Goal: Task Accomplishment & Management: Manage account settings

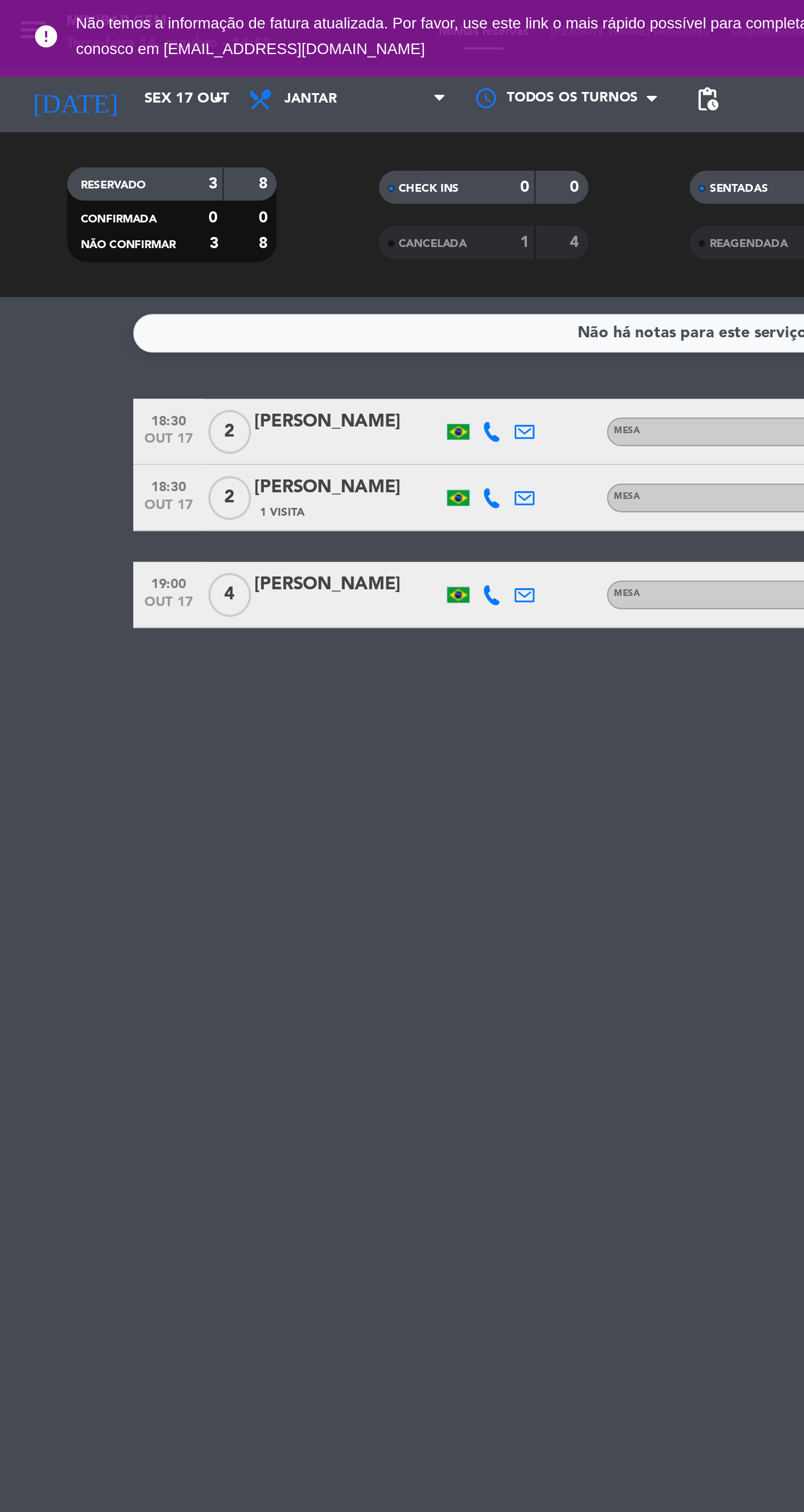
click at [95, 56] on input "Sex 17 out" at bounding box center [117, 50] width 98 height 20
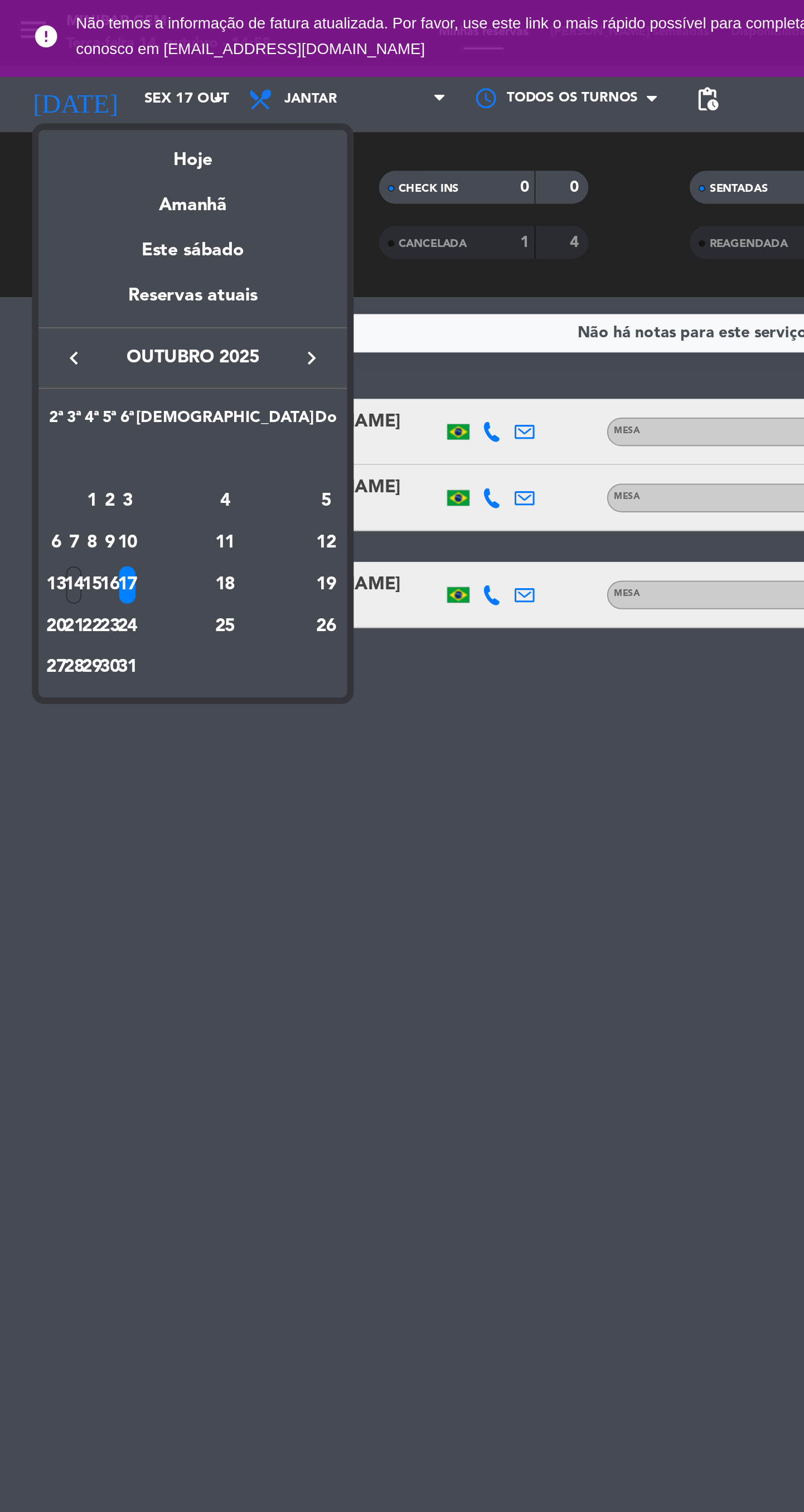
click at [139, 295] on div "18" at bounding box center [114, 295] width 81 height 19
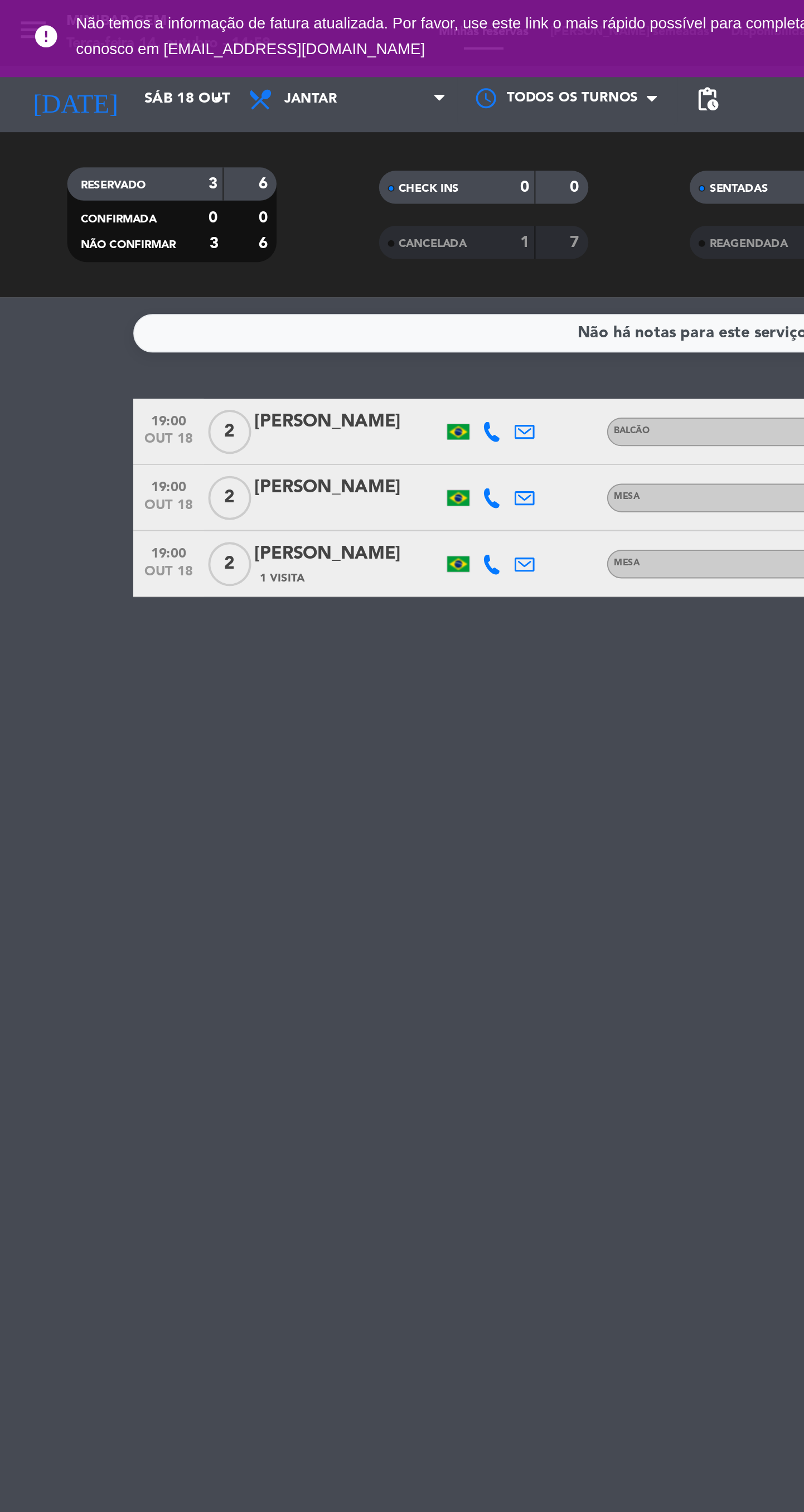
click at [92, 54] on input "Sáb 18 out" at bounding box center [117, 50] width 98 height 20
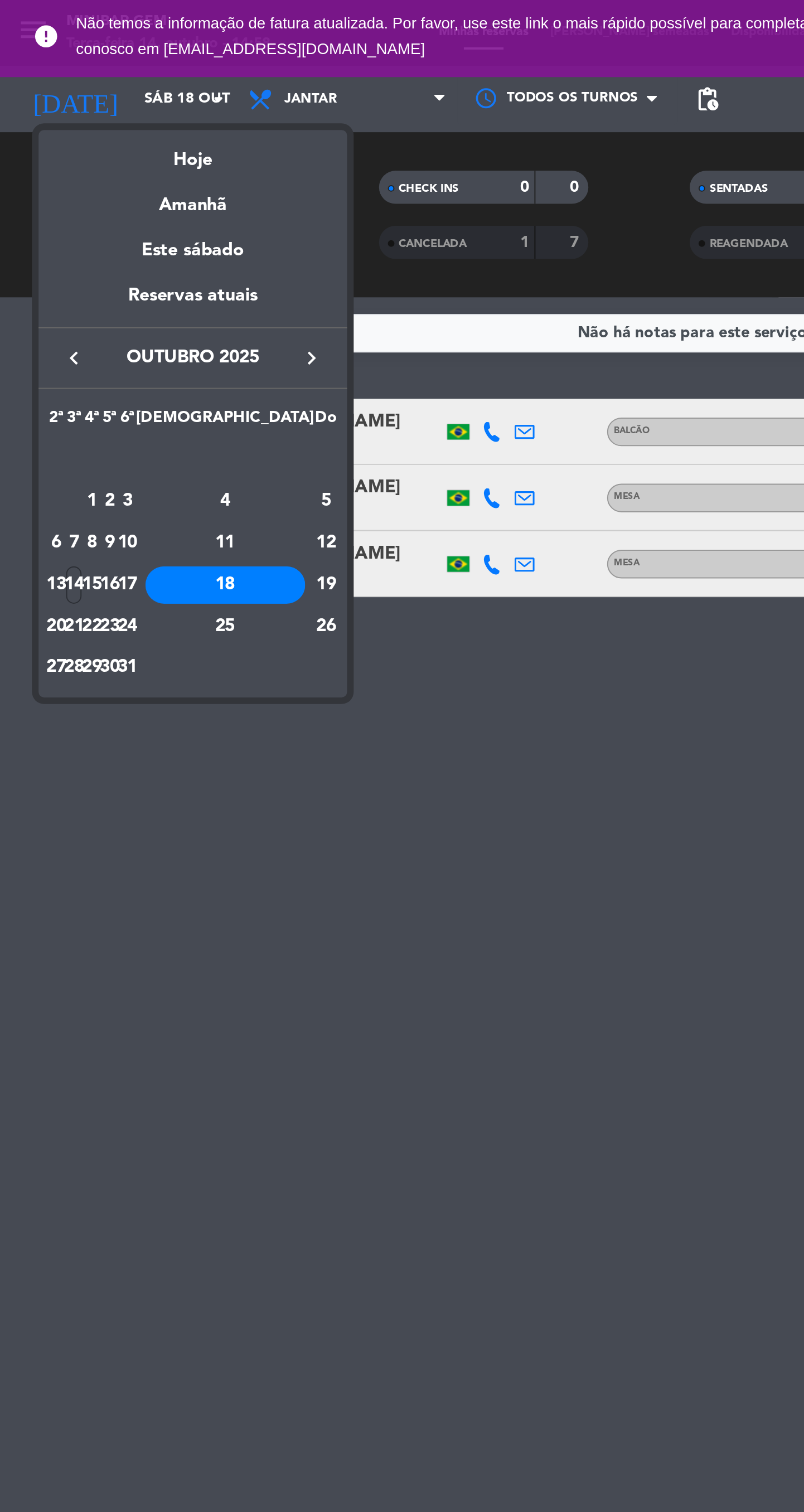
click at [51, 295] on div "15" at bounding box center [46, 295] width 8 height 19
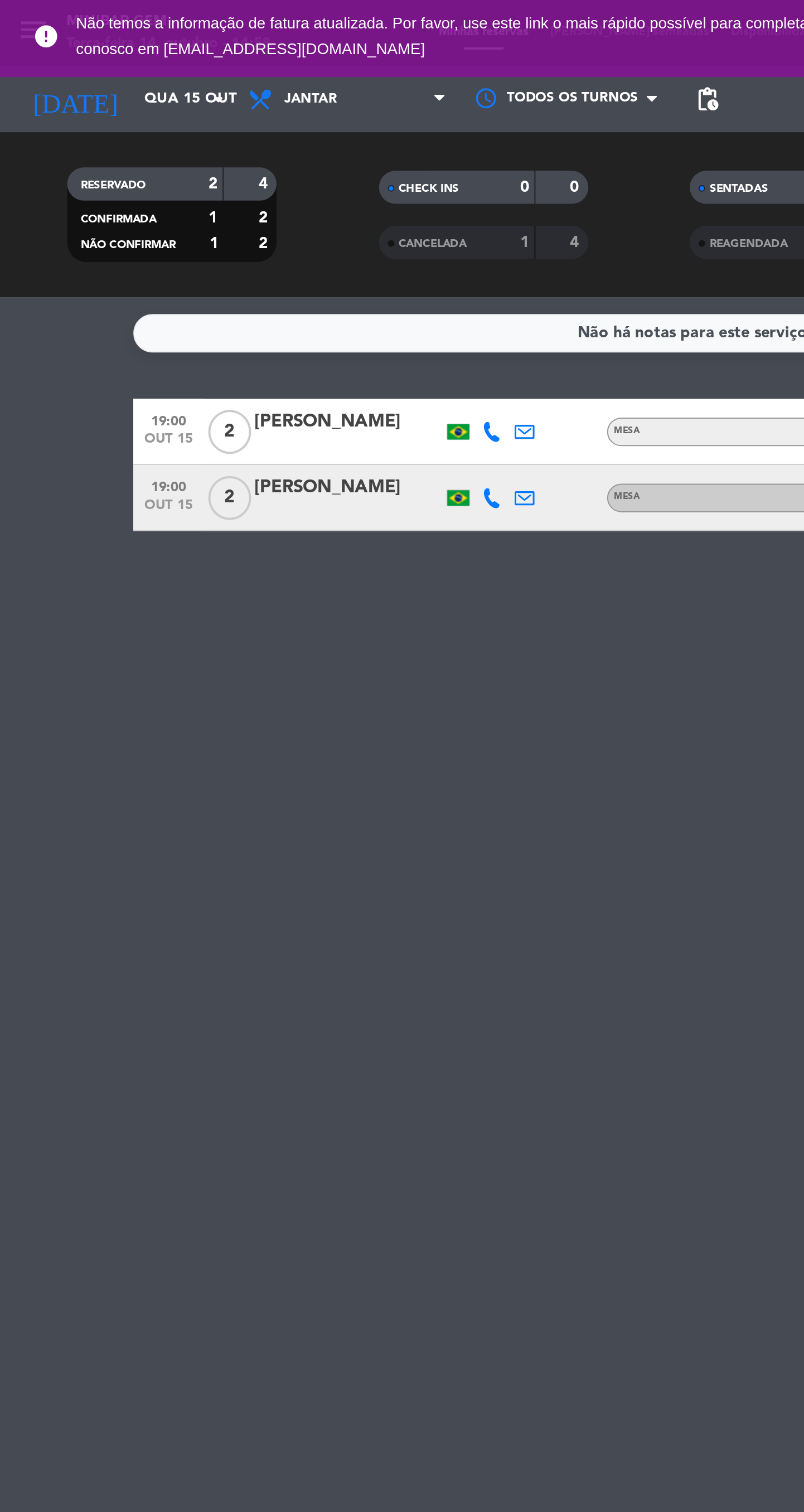
click at [97, 51] on input "Qua 15 out" at bounding box center [117, 50] width 98 height 20
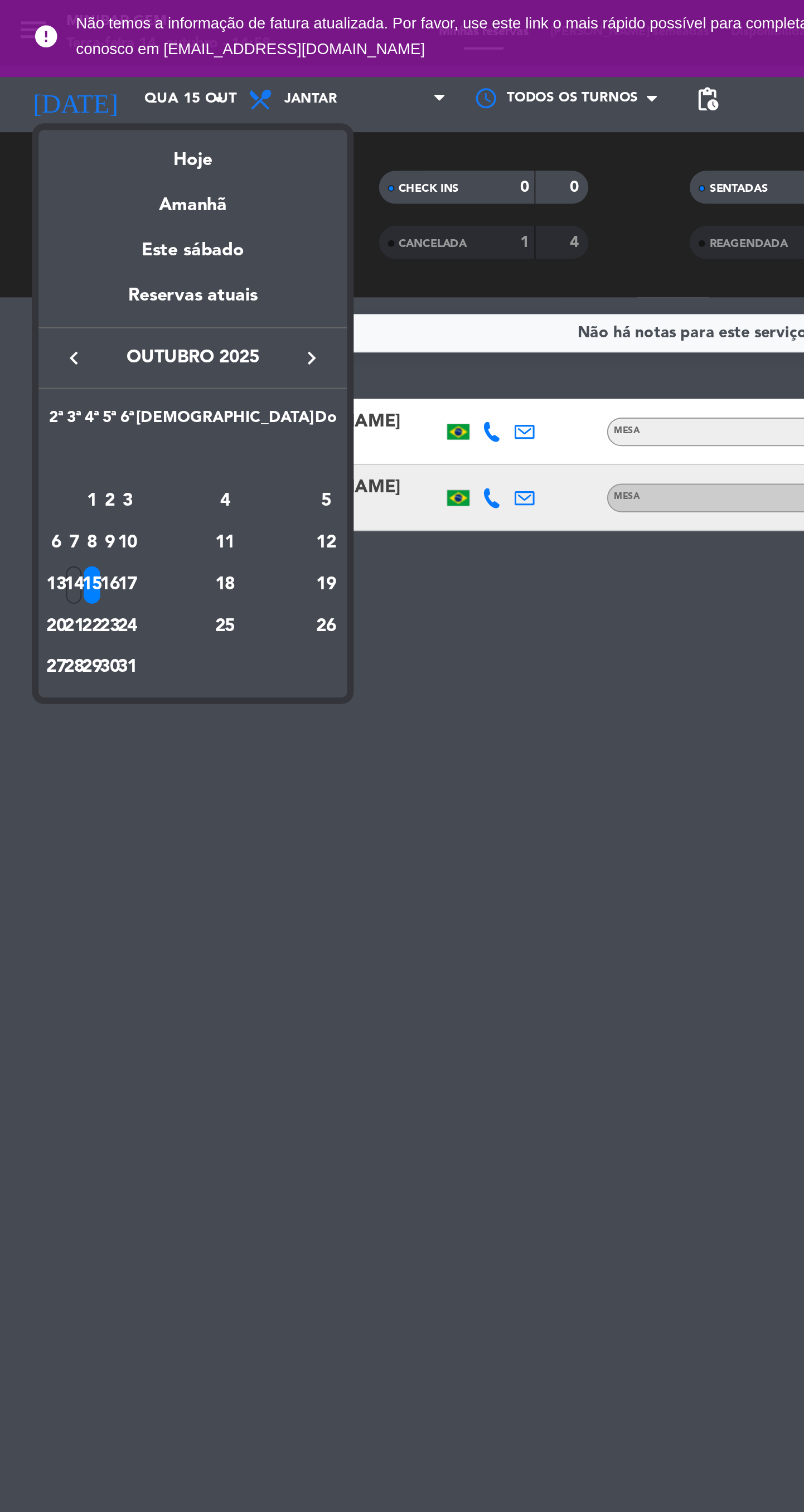
click at [60, 295] on div "16" at bounding box center [55, 295] width 8 height 19
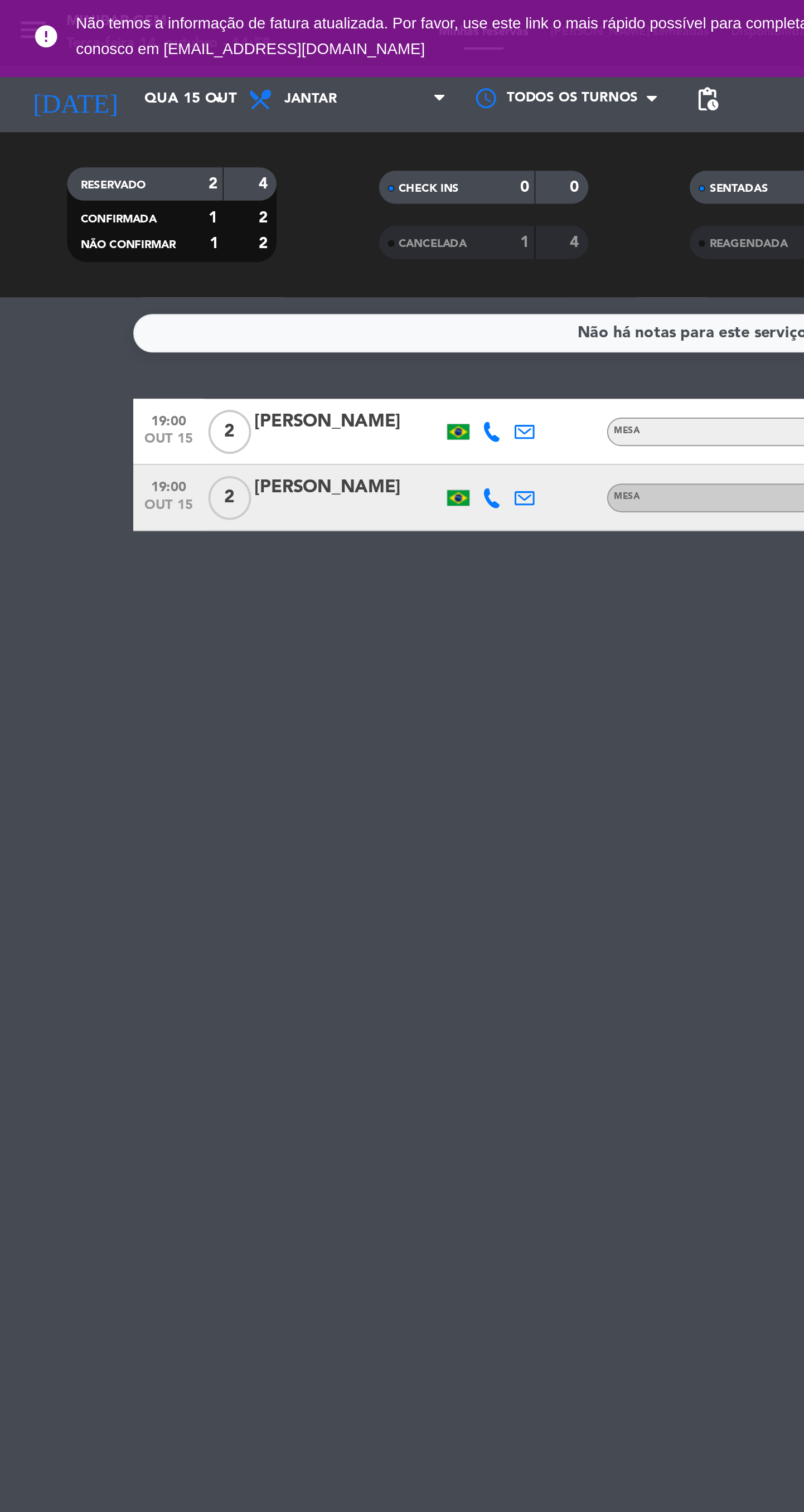
type input "Qui 16 out"
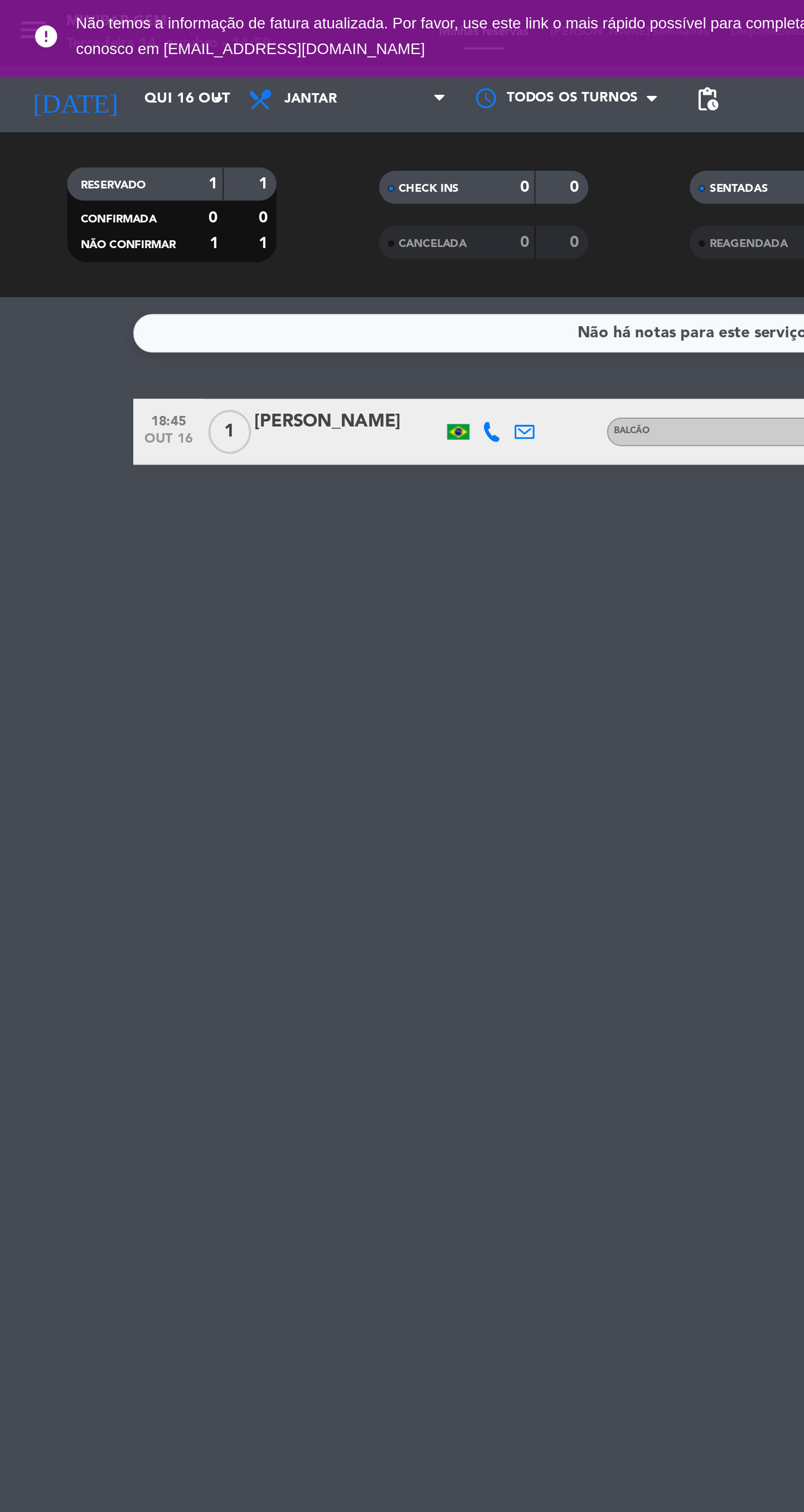
click at [176, 230] on div at bounding box center [176, 225] width 95 height 9
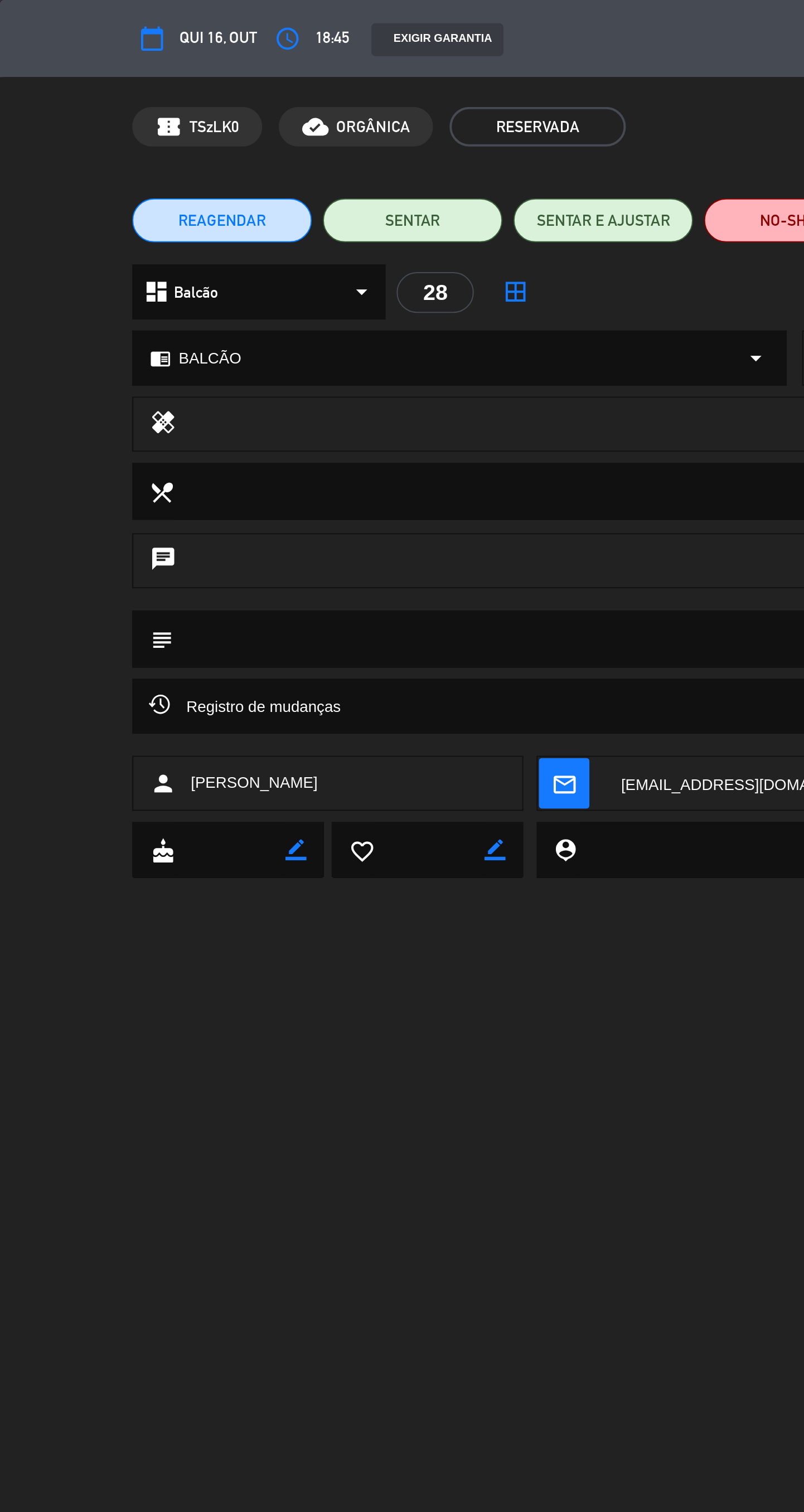
click at [130, 121] on button "REAGENDAR" at bounding box center [112, 112] width 91 height 22
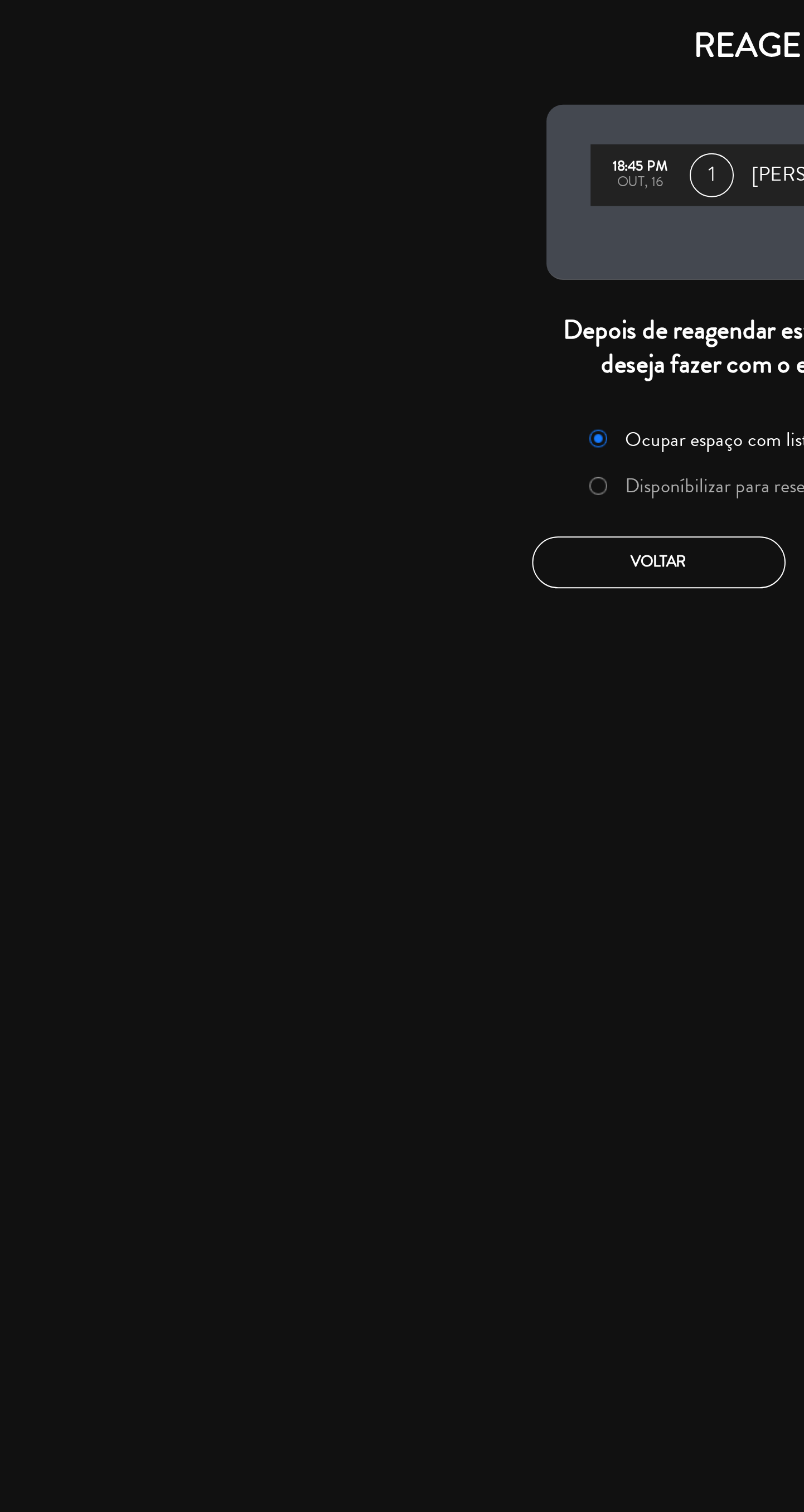
click at [363, 247] on label "Disponíbilizar para reserva" at bounding box center [368, 246] width 103 height 10
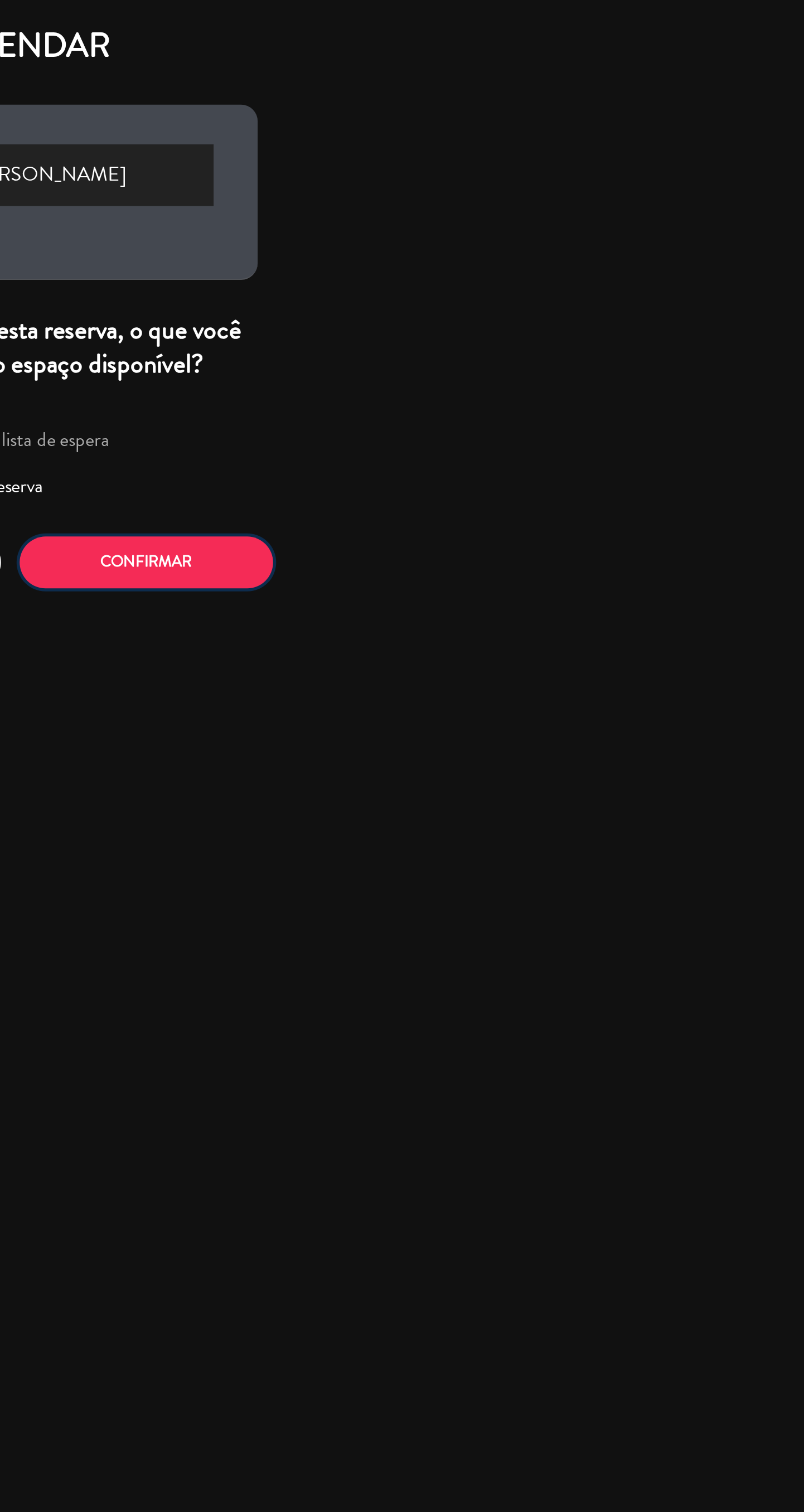
click at [510, 290] on button "Confirmar" at bounding box center [471, 284] width 128 height 26
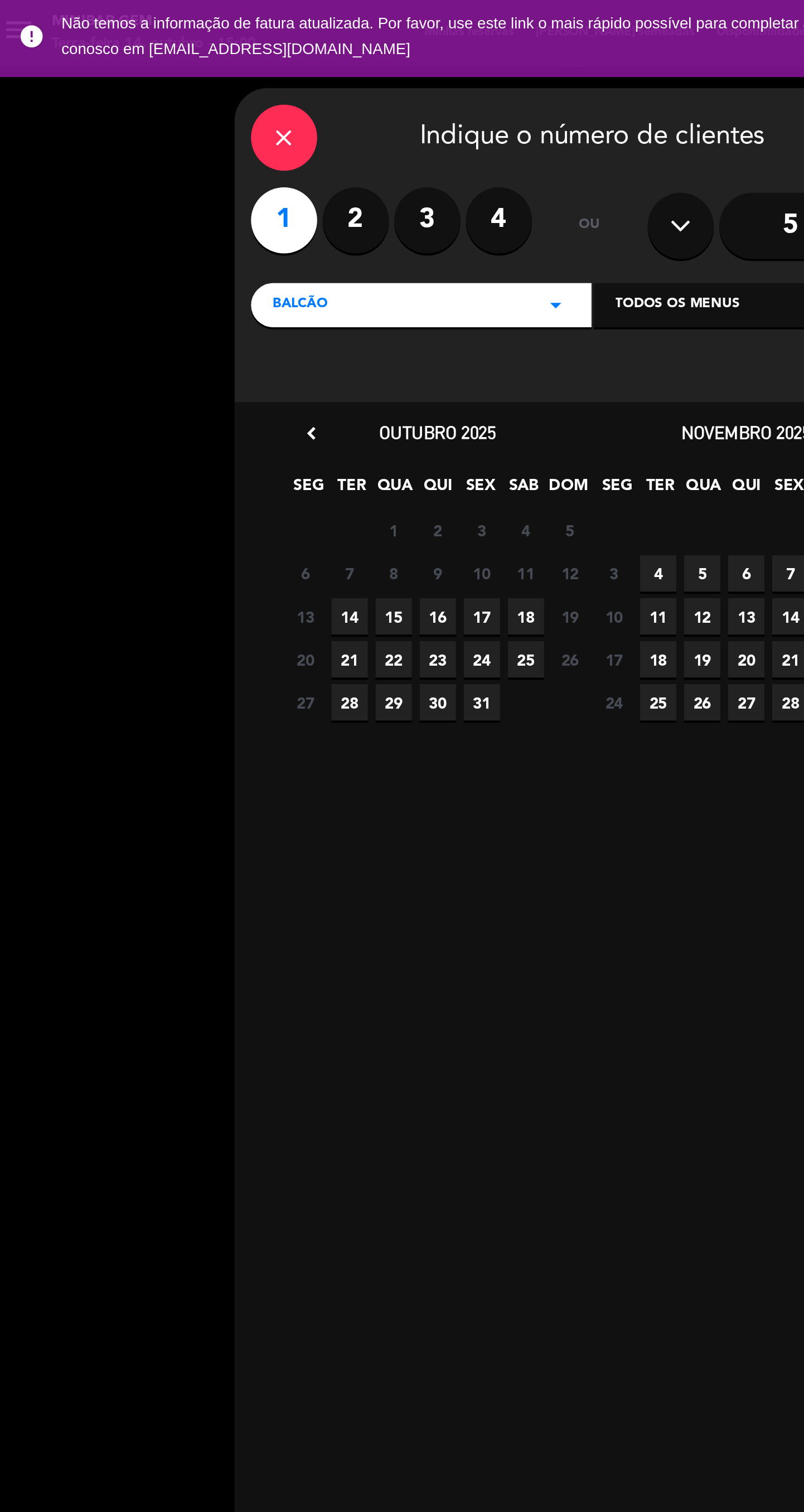
click at [277, 314] on span "18" at bounding box center [273, 312] width 19 height 19
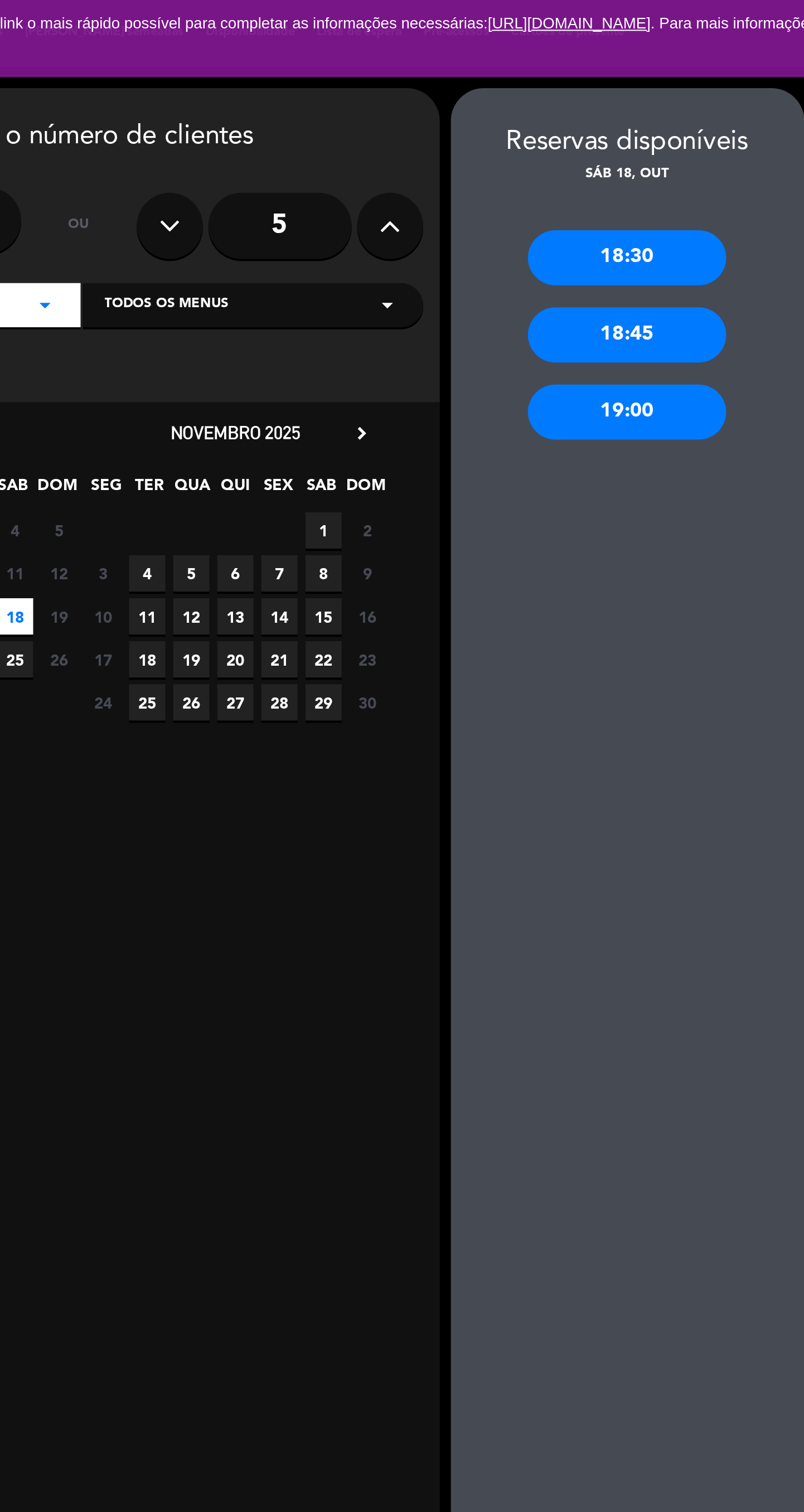
click at [591, 214] on div "19:00" at bounding box center [583, 208] width 100 height 28
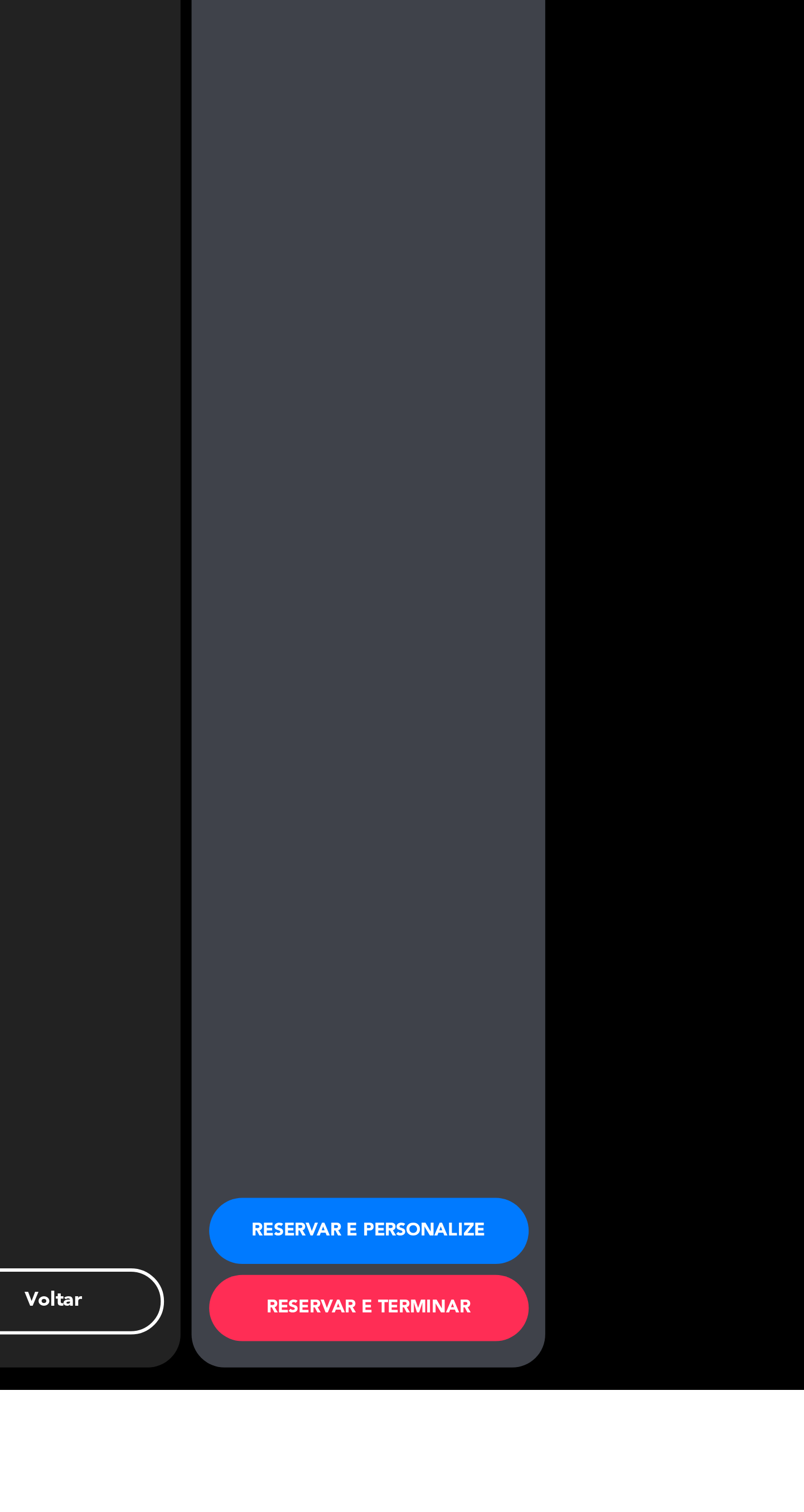
click at [633, 1487] on button "RESERVAR E TERMINAR" at bounding box center [584, 1470] width 162 height 33
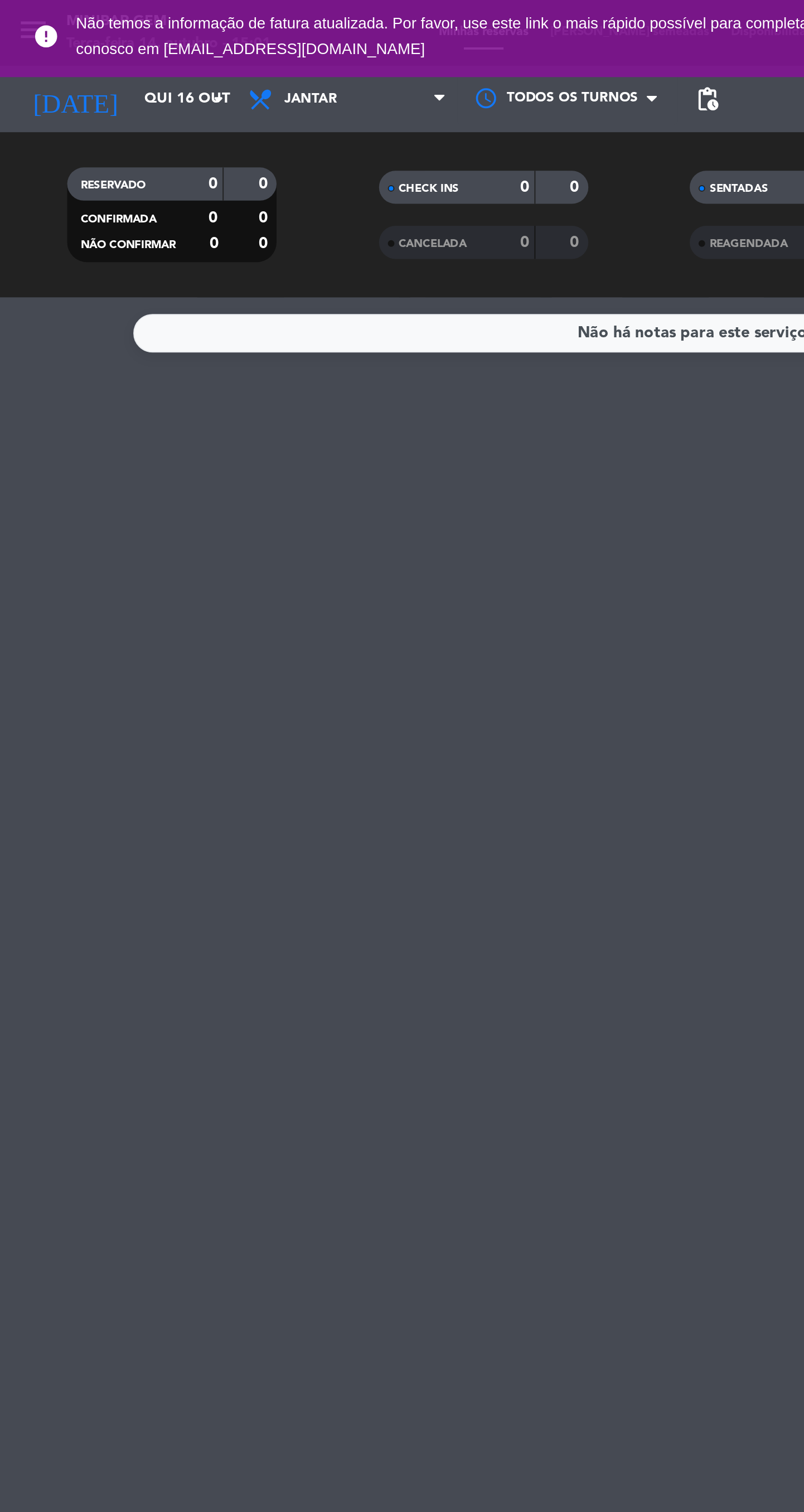
click at [81, 50] on input "Qui 16 out" at bounding box center [117, 50] width 98 height 20
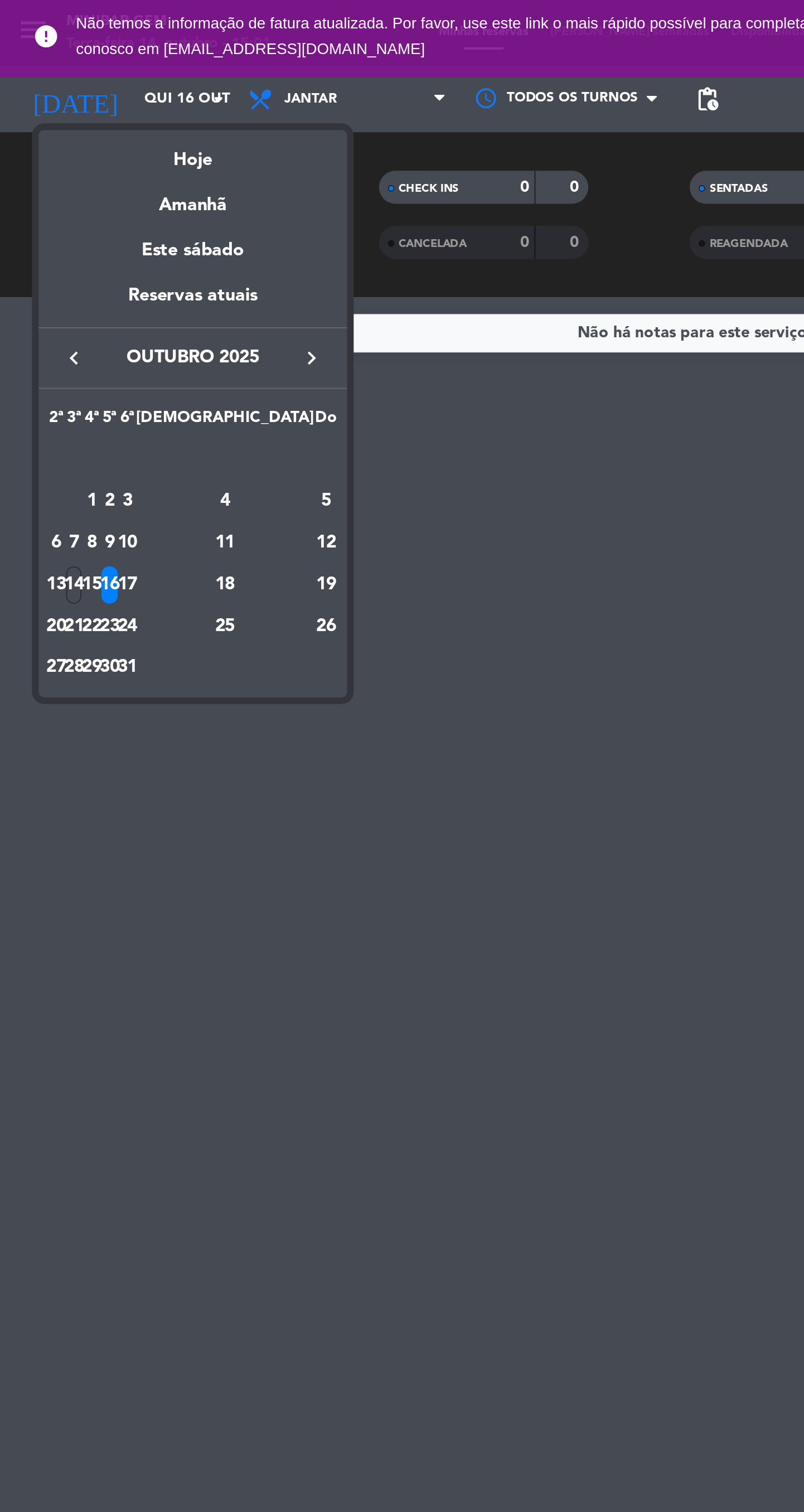
click at [141, 297] on div "18" at bounding box center [114, 295] width 81 height 19
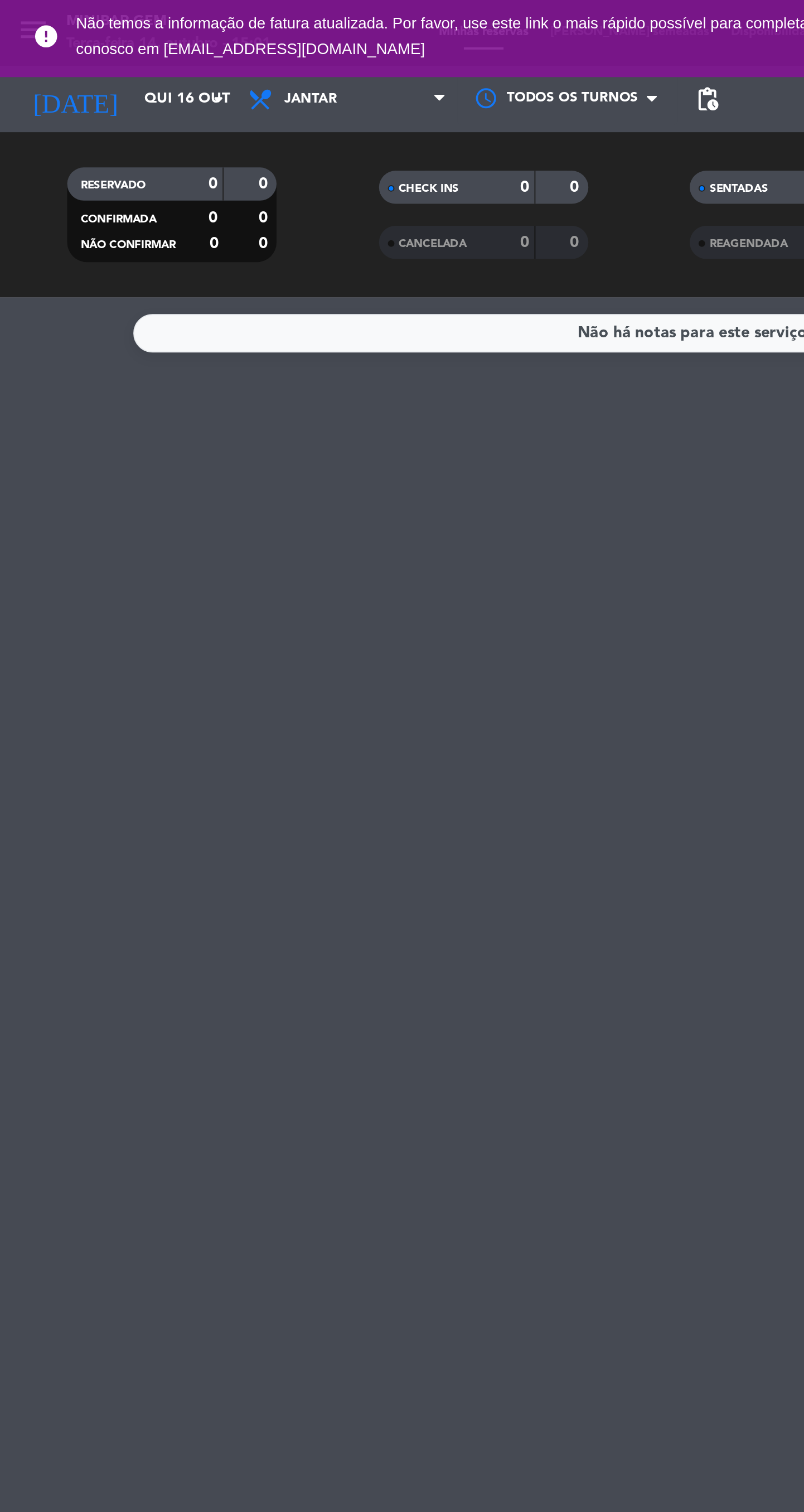
type input "Sáb 18 out"
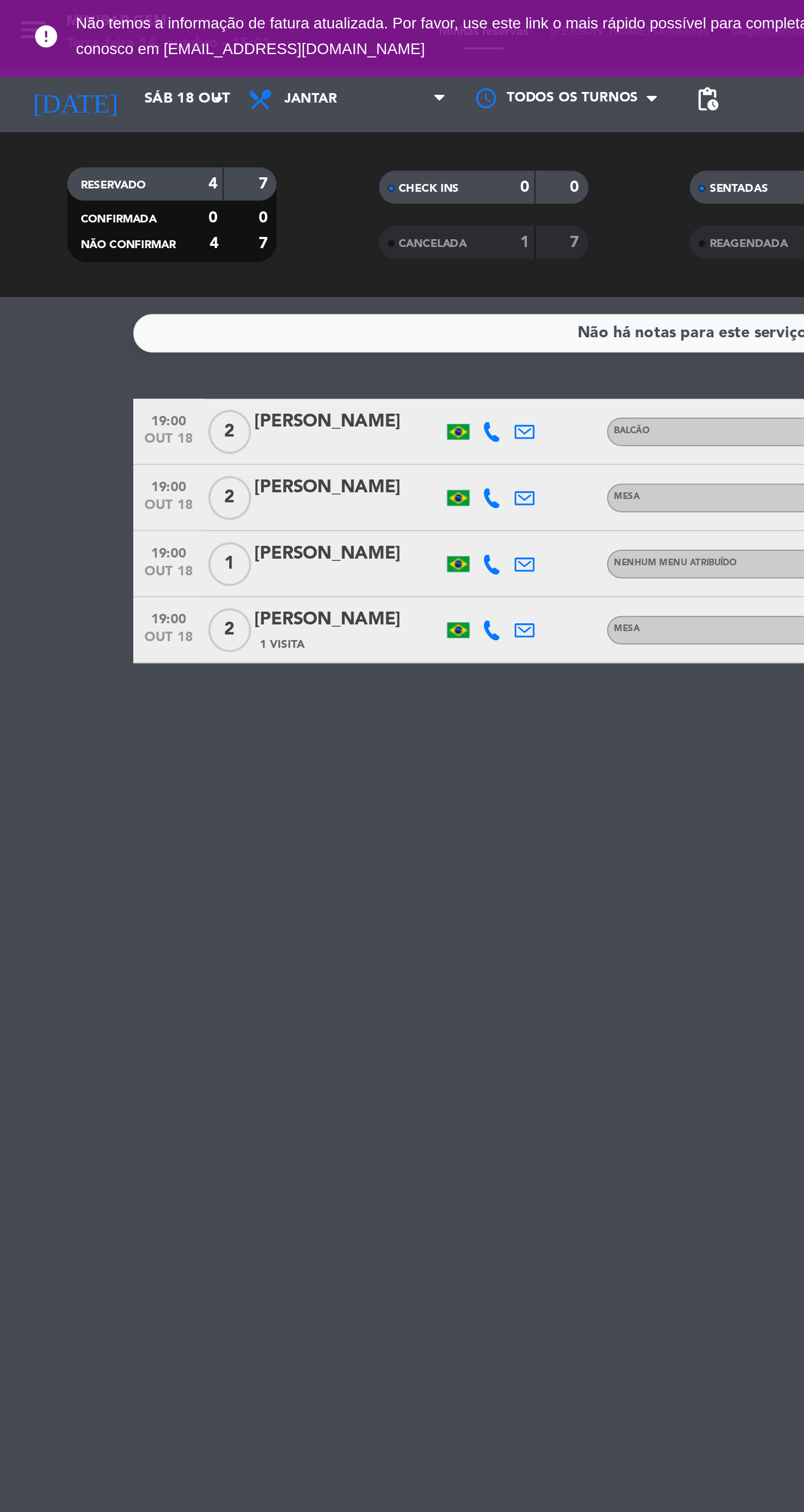
click at [176, 292] on div at bounding box center [176, 292] width 95 height 9
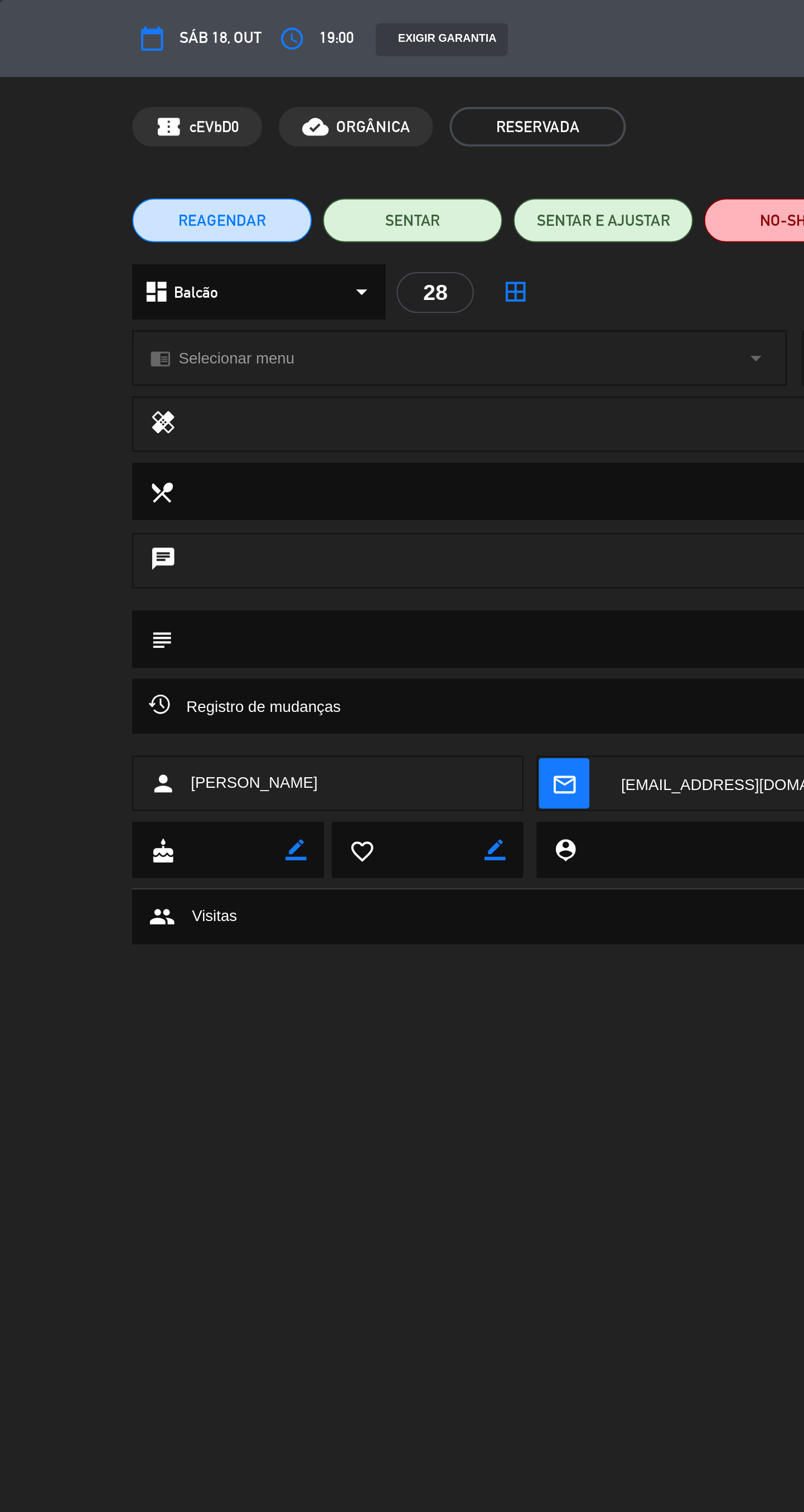
click at [124, 111] on span "REAGENDAR" at bounding box center [112, 112] width 45 height 12
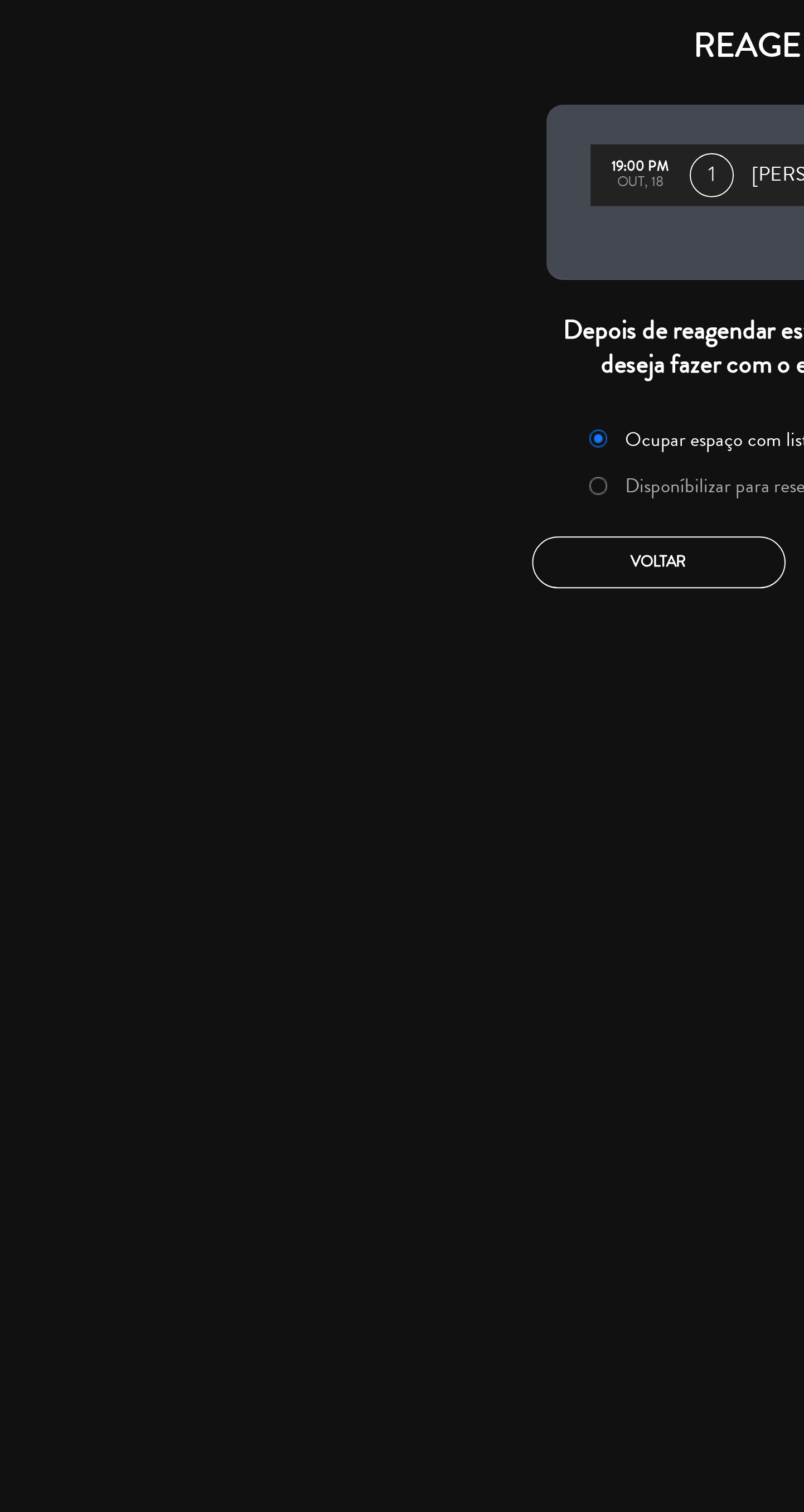
click at [348, 246] on label "Disponíbilizar para reserva" at bounding box center [368, 246] width 103 height 10
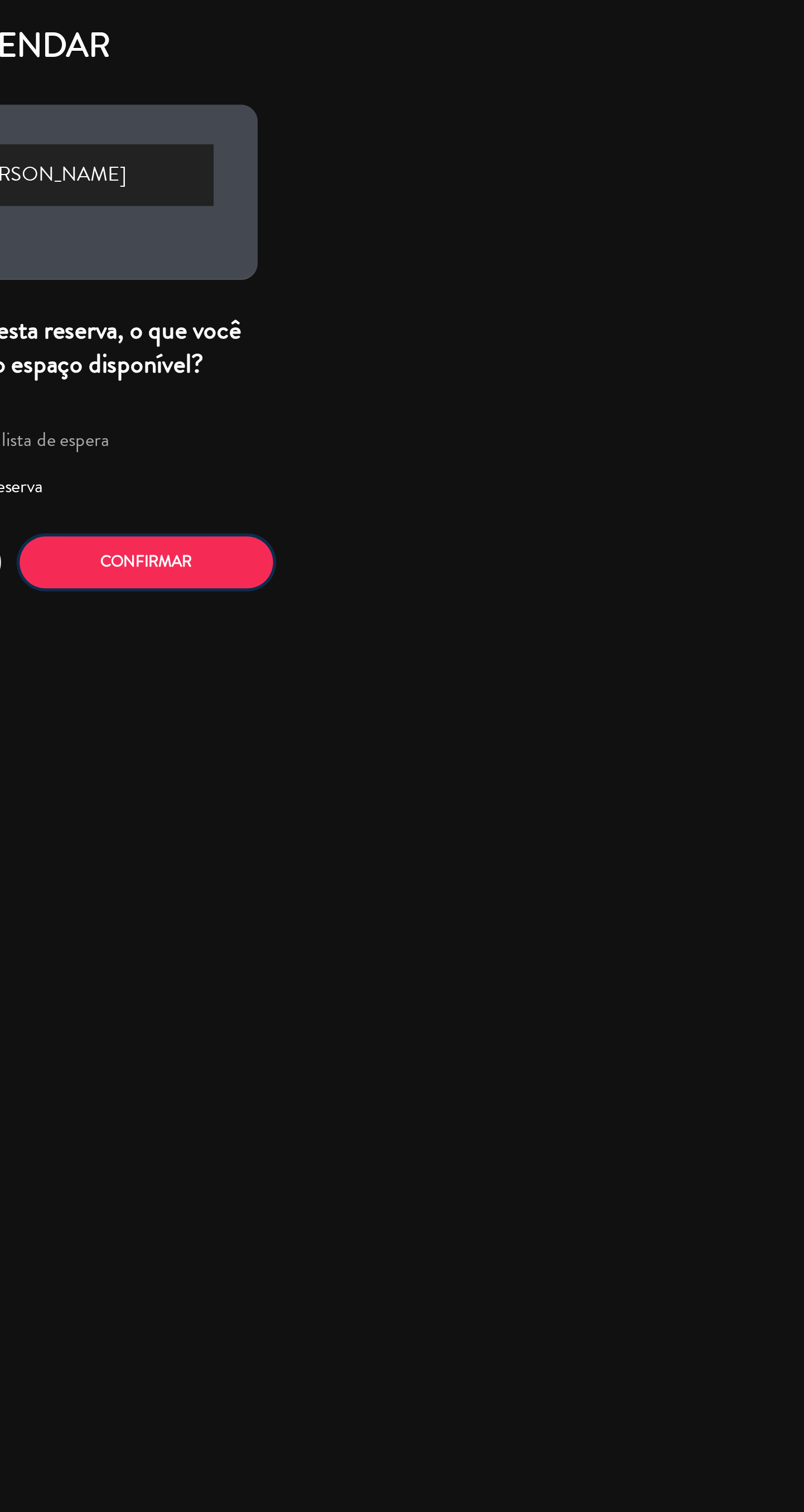
click at [490, 288] on button "Confirmar" at bounding box center [471, 284] width 128 height 26
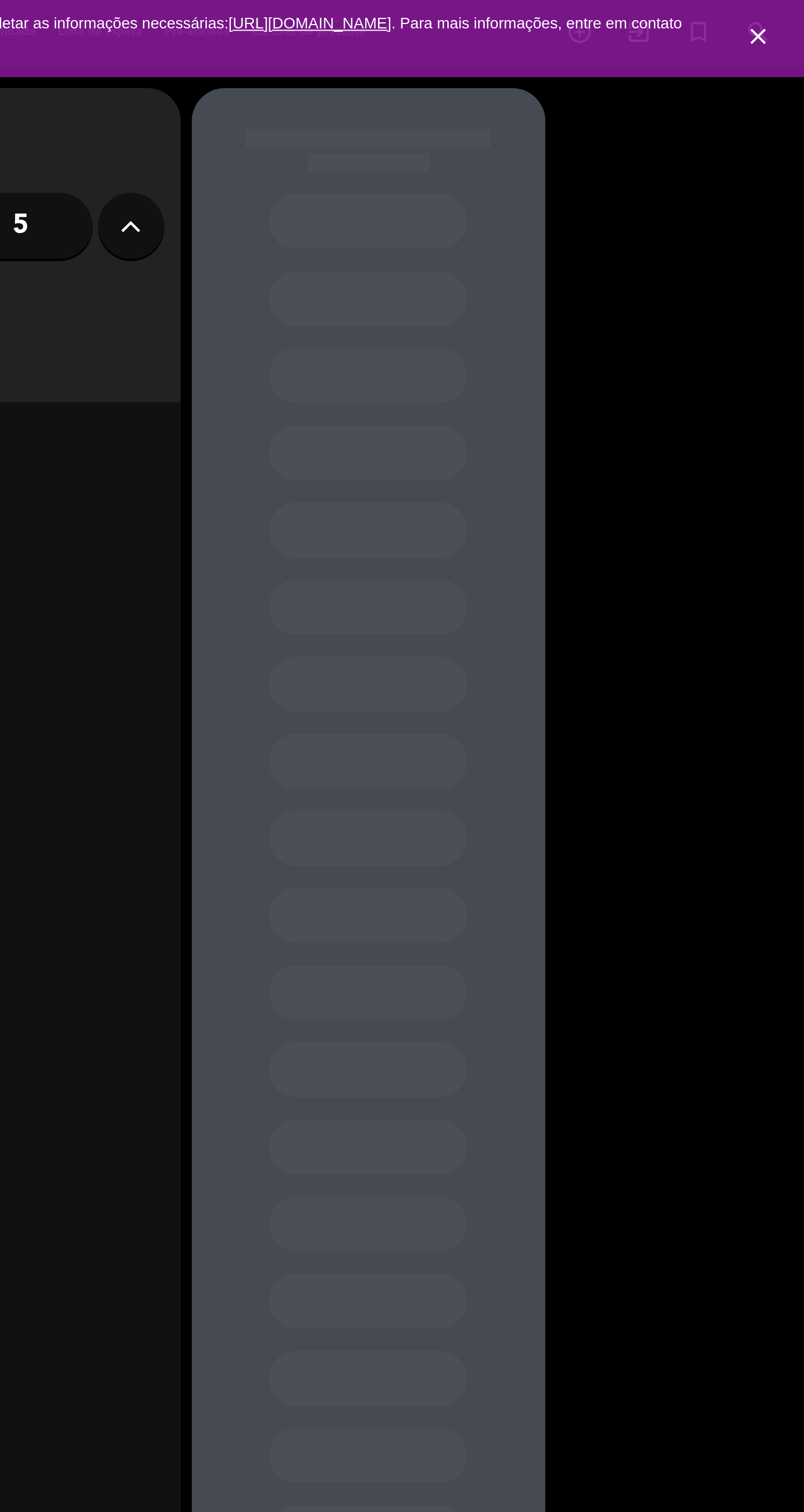
type input "[PHONE_NUMBER]"
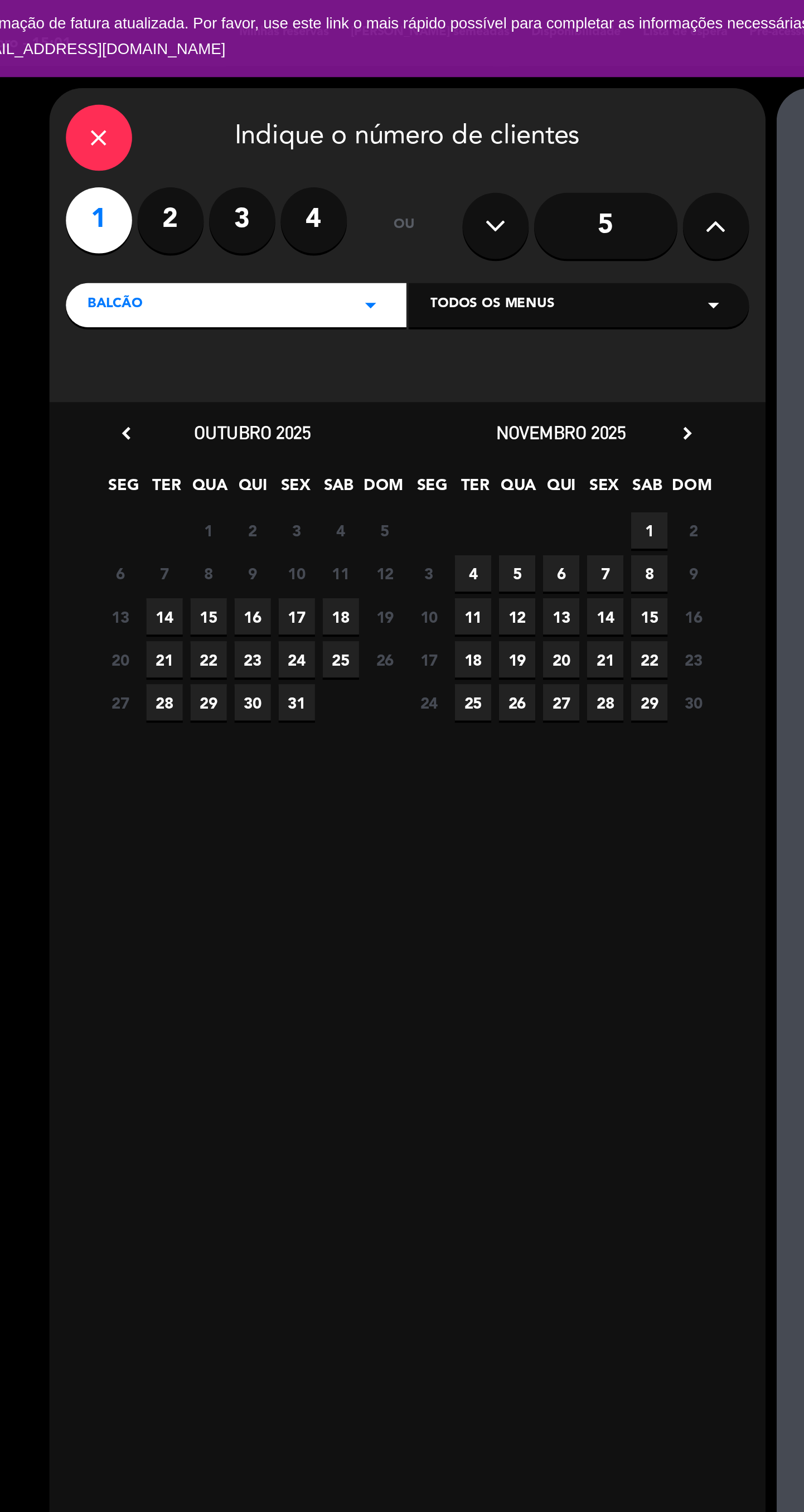
click at [230, 313] on span "16" at bounding box center [229, 312] width 19 height 19
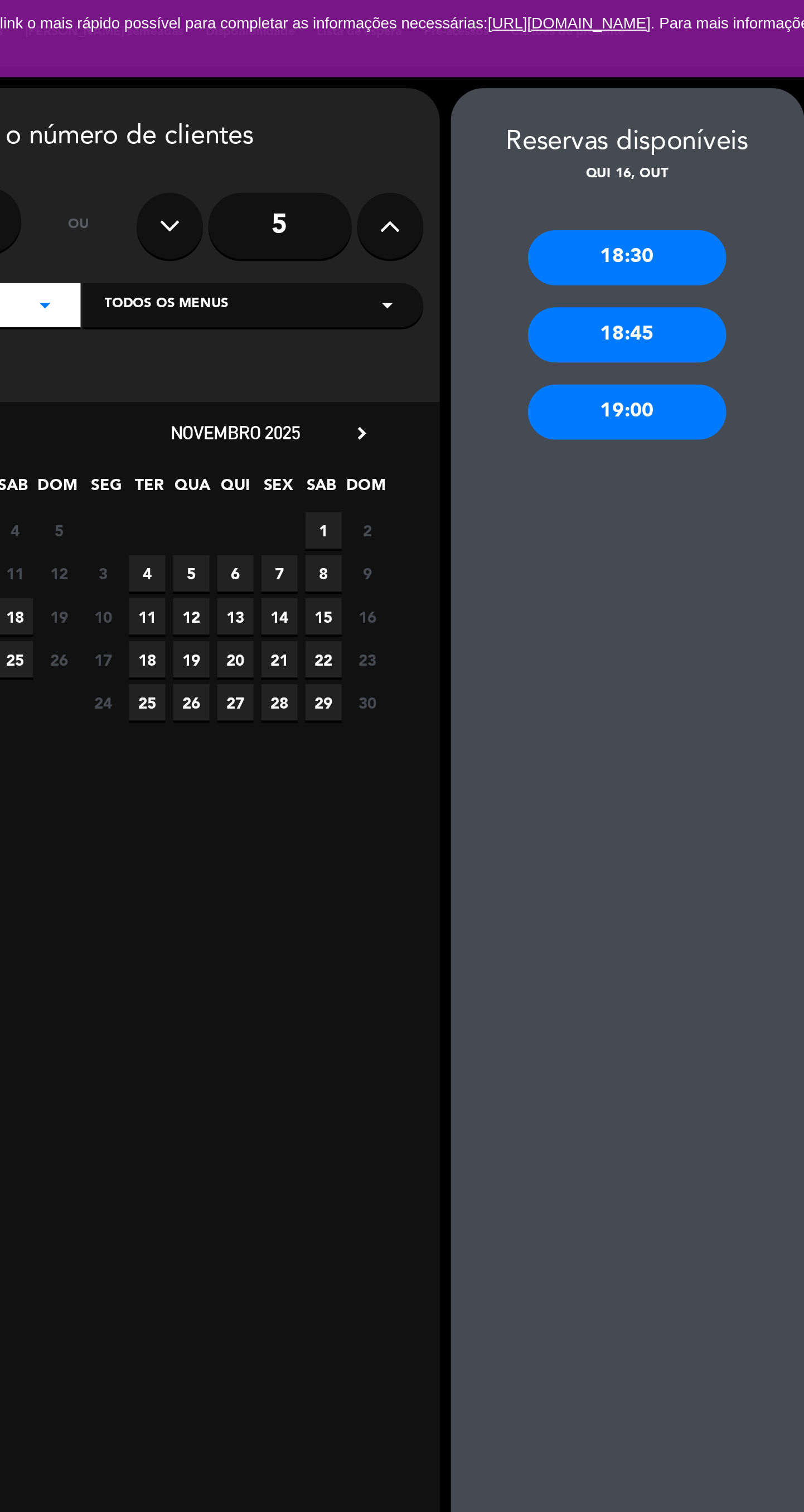
click at [603, 214] on div "19:00" at bounding box center [583, 208] width 100 height 28
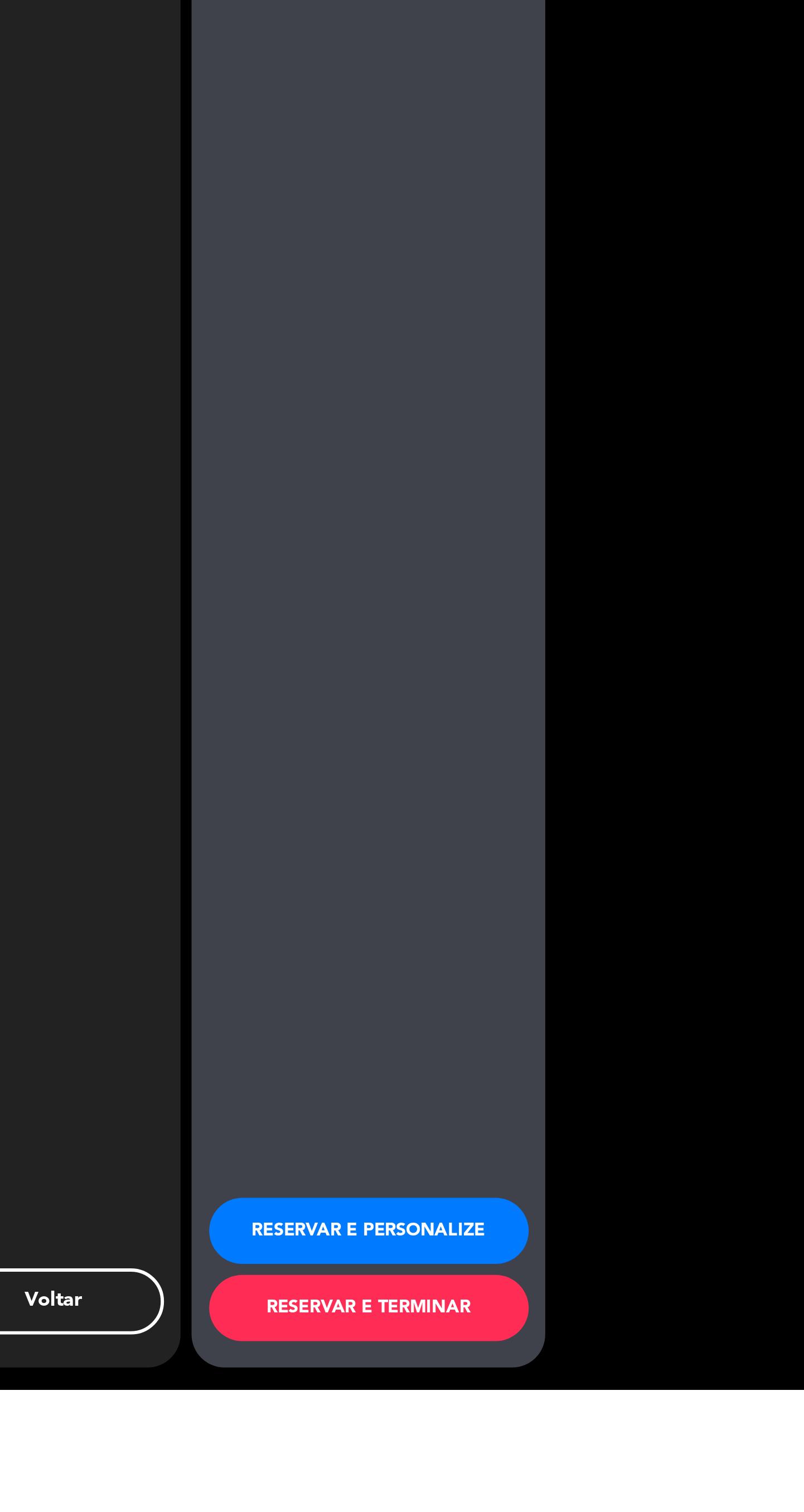
click at [628, 1487] on button "RESERVAR E TERMINAR" at bounding box center [584, 1470] width 162 height 33
